Goal: Task Accomplishment & Management: Manage account settings

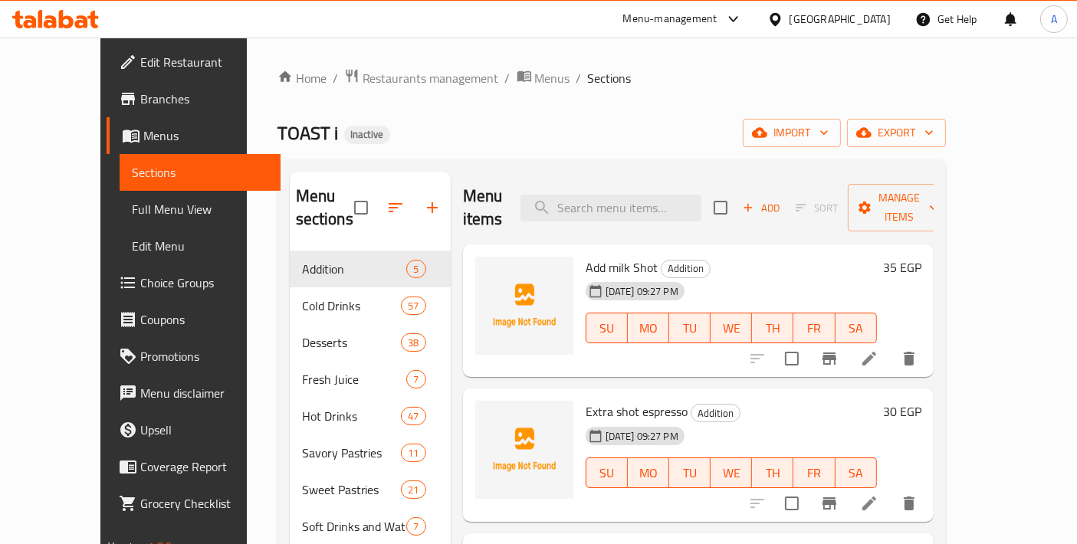
click at [140, 71] on span "Edit Restaurant" at bounding box center [204, 62] width 128 height 18
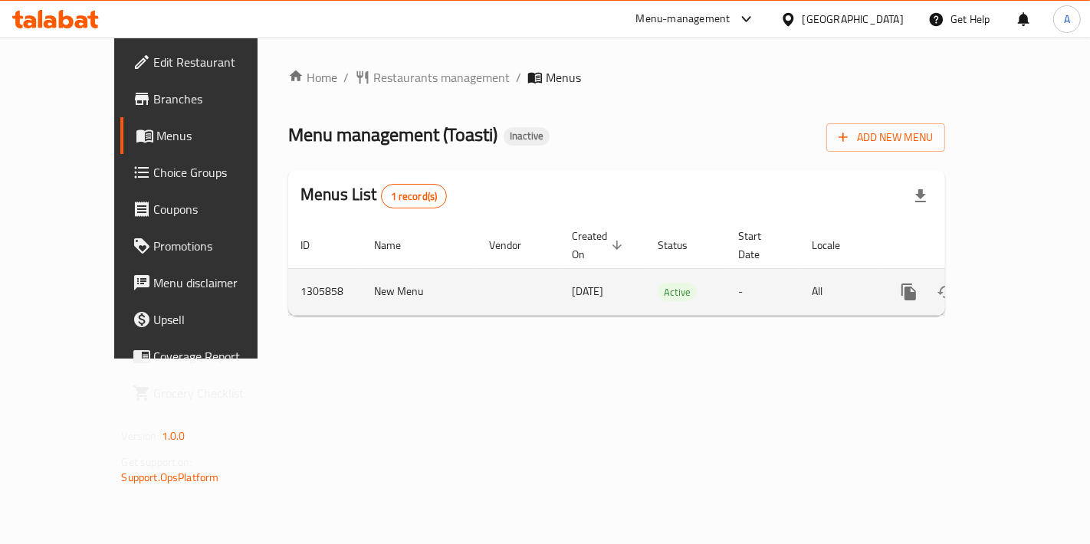
click at [1038, 274] on link "enhanced table" at bounding box center [1019, 292] width 37 height 37
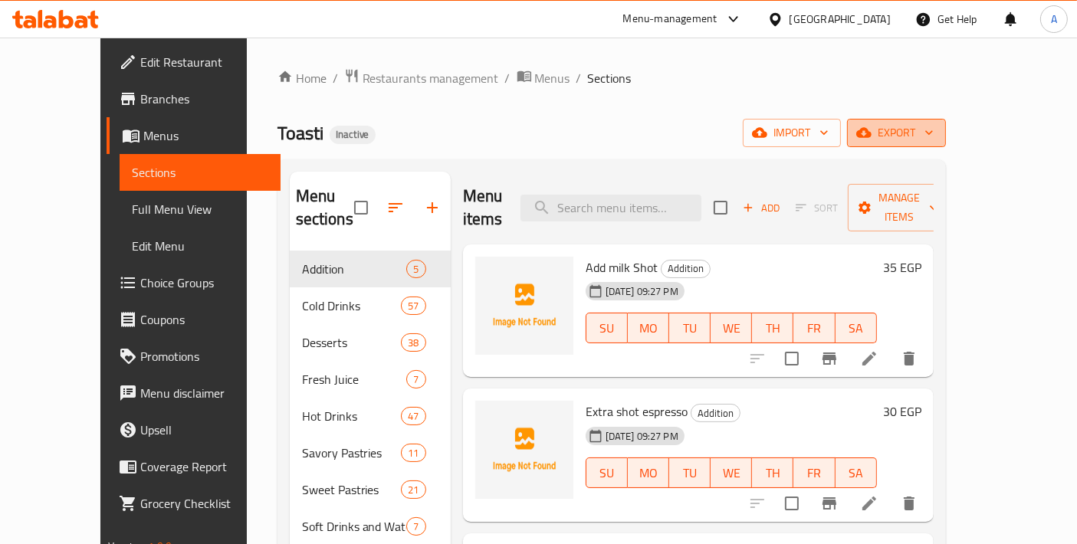
click at [934, 134] on span "export" at bounding box center [896, 132] width 74 height 19
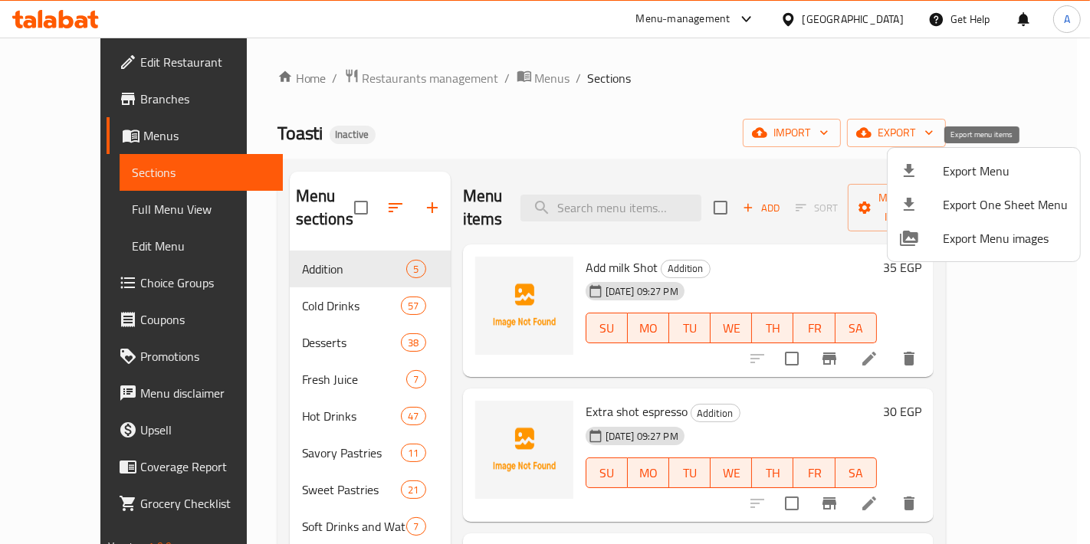
click at [927, 169] on div at bounding box center [921, 171] width 43 height 18
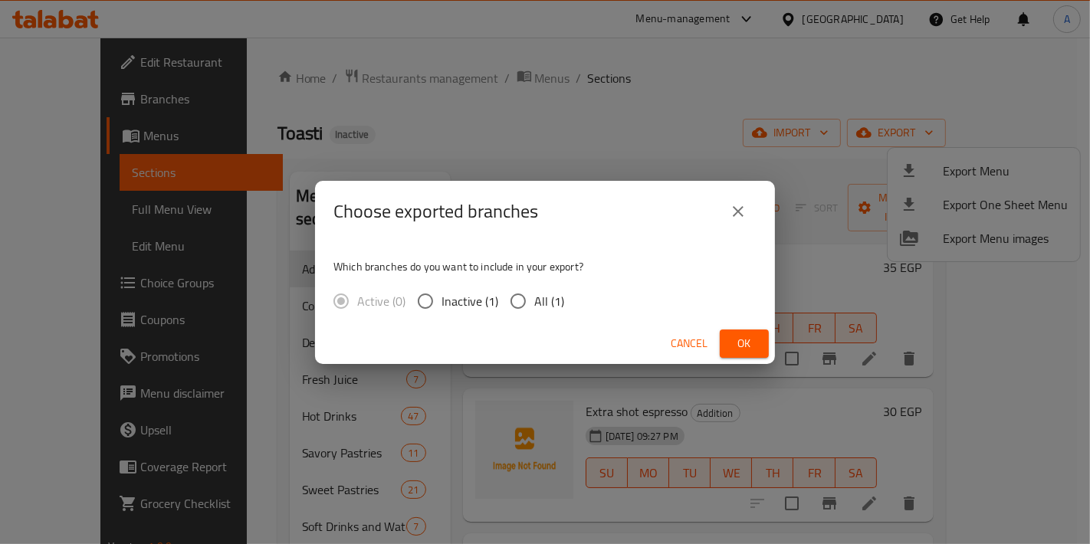
click at [534, 297] on span "All (1)" at bounding box center [549, 301] width 30 height 18
click at [534, 297] on input "All (1)" at bounding box center [518, 301] width 32 height 32
radio input "true"
click at [731, 349] on button "Ok" at bounding box center [744, 344] width 49 height 28
